Goal: Task Accomplishment & Management: Use online tool/utility

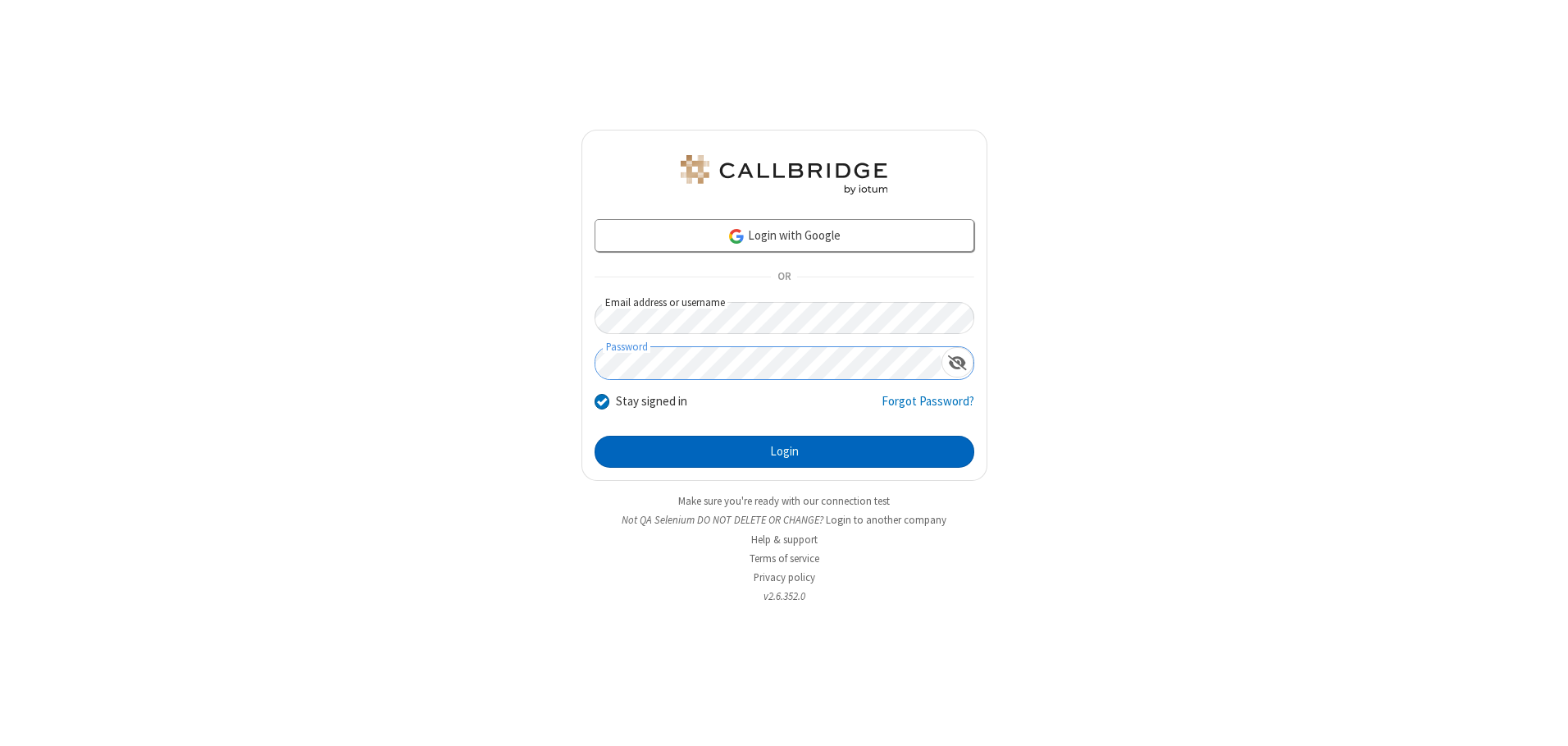
click at [784, 452] on button "Login" at bounding box center [784, 452] width 379 height 33
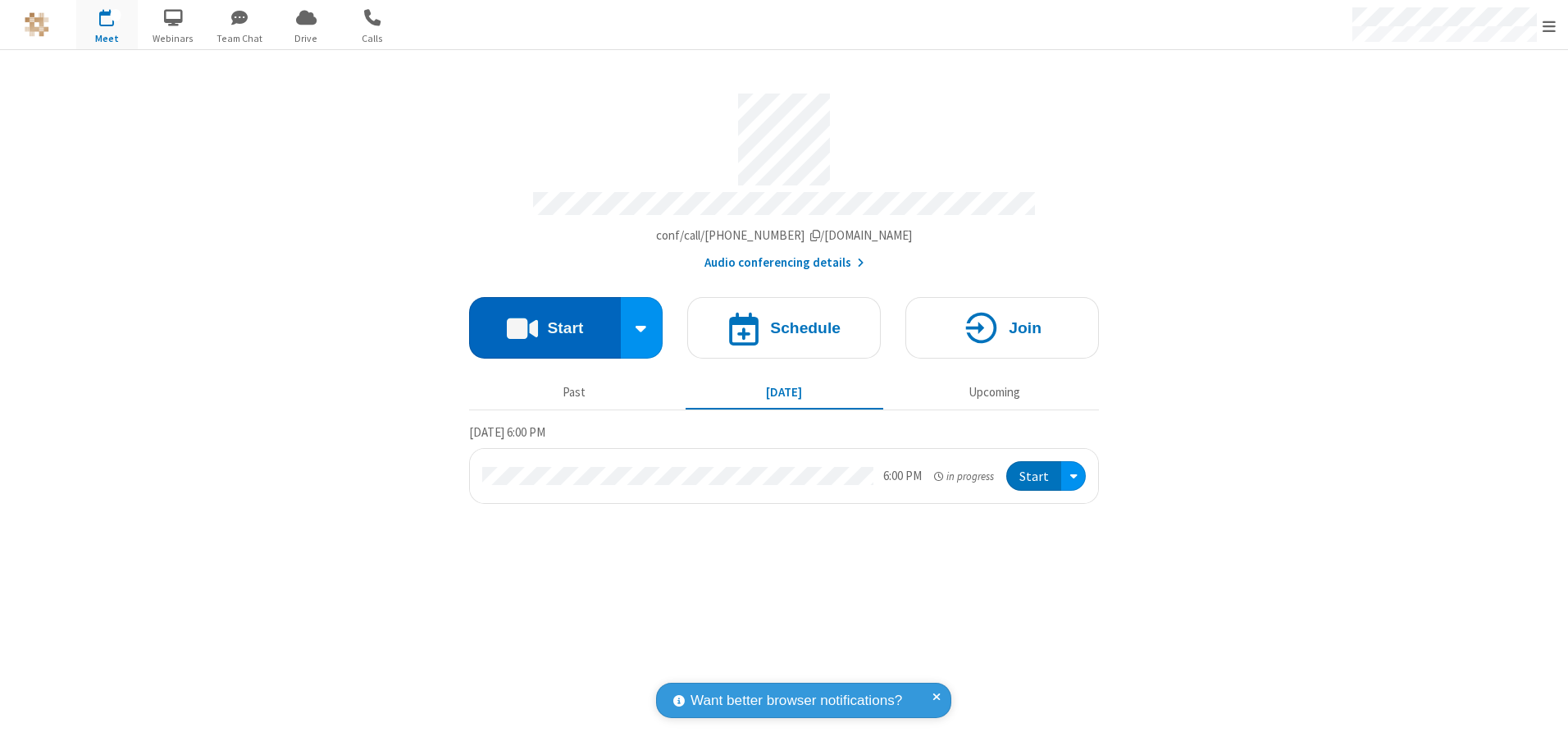
click at [545, 322] on button "Start" at bounding box center [545, 328] width 152 height 61
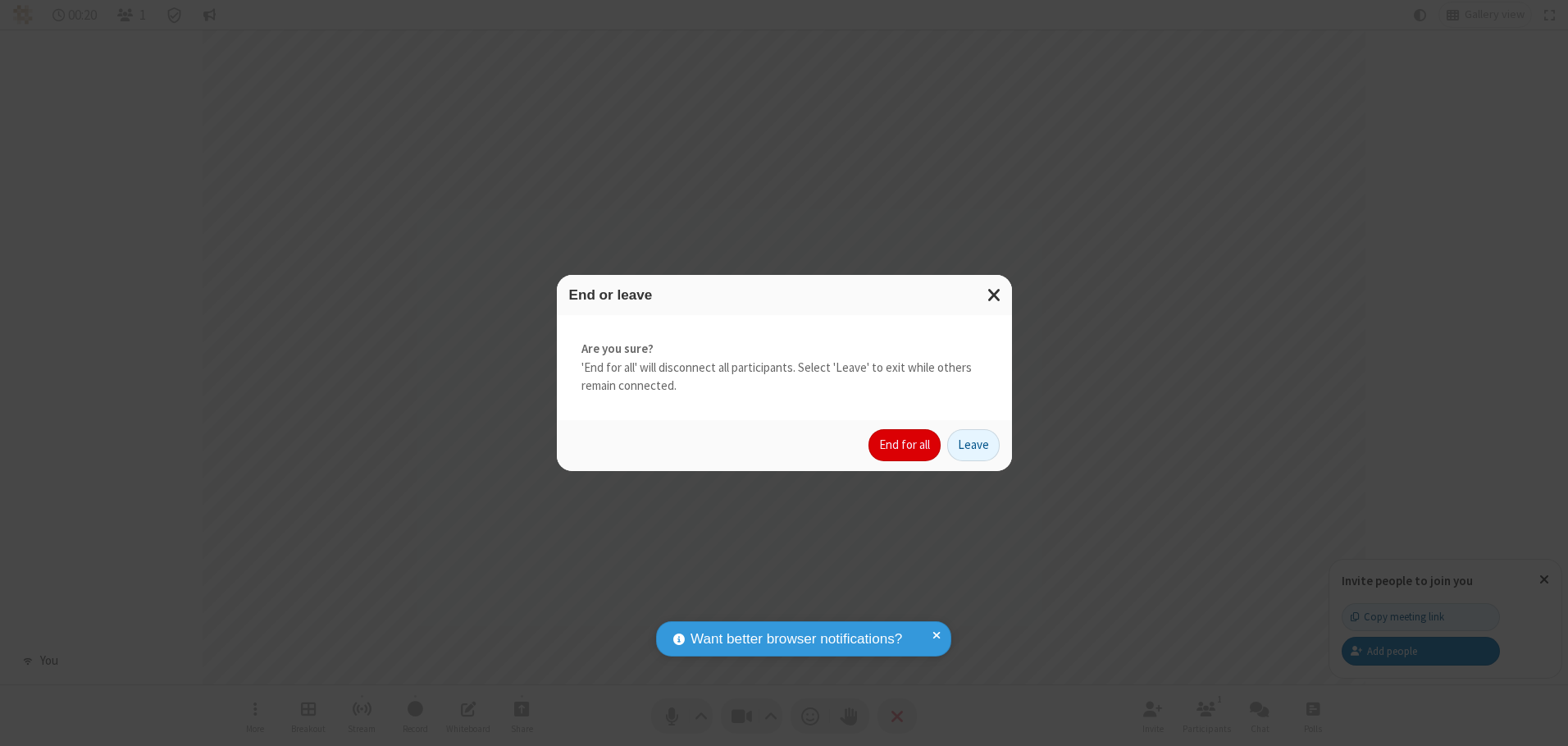
click at [905, 445] on button "End for all" at bounding box center [903, 446] width 72 height 33
